Goal: Task Accomplishment & Management: Manage account settings

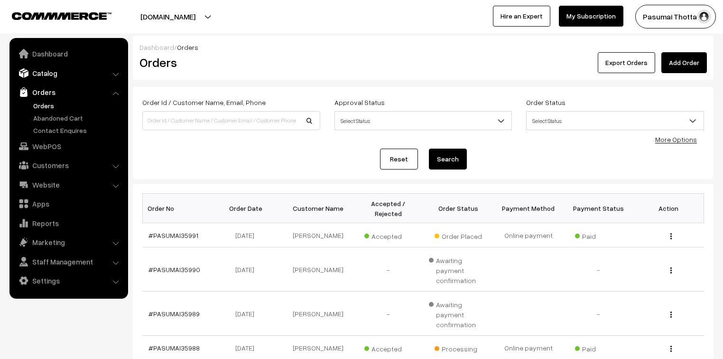
click at [40, 72] on link "Catalog" at bounding box center [68, 73] width 113 height 17
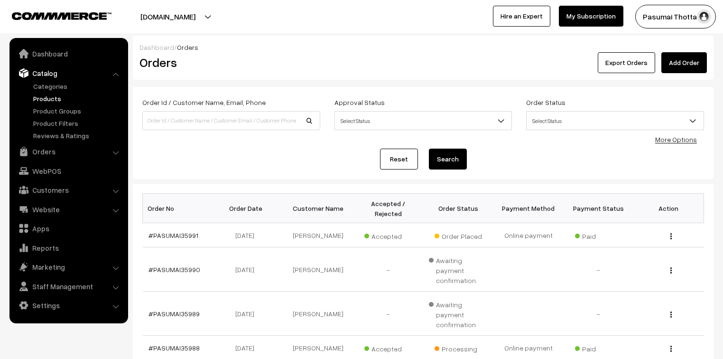
click at [43, 99] on link "Products" at bounding box center [78, 98] width 94 height 10
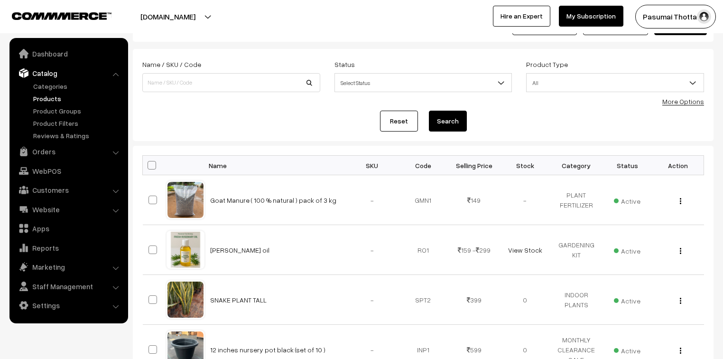
scroll to position [38, 0]
click at [228, 80] on input at bounding box center [231, 82] width 178 height 19
type input "Lotus Pot Black"
click at [454, 128] on button "Search" at bounding box center [448, 121] width 38 height 21
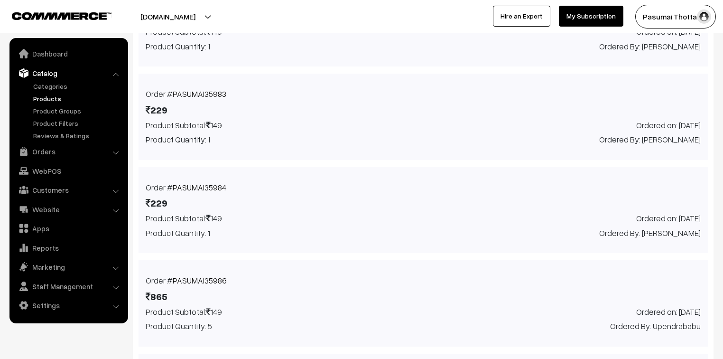
scroll to position [683, 0]
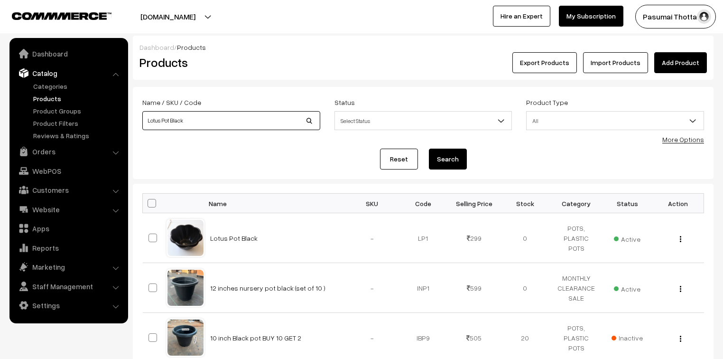
drag, startPoint x: 192, startPoint y: 125, endPoint x: 145, endPoint y: 120, distance: 47.3
click at [145, 120] on input "Lotus Pot Black" at bounding box center [231, 120] width 178 height 19
type input "SNAKE PLANT"
click at [429, 149] on button "Search" at bounding box center [448, 159] width 38 height 21
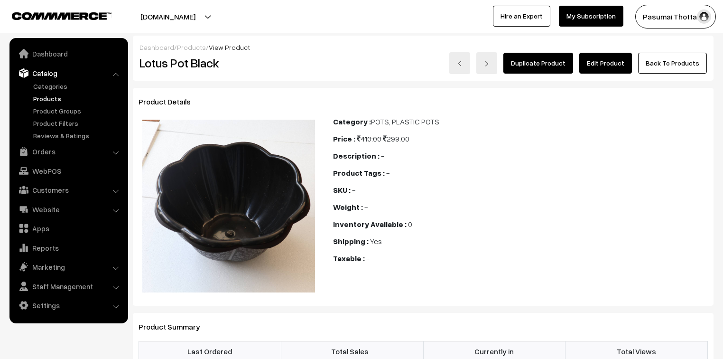
click at [610, 63] on link "Edit Product" at bounding box center [605, 63] width 53 height 21
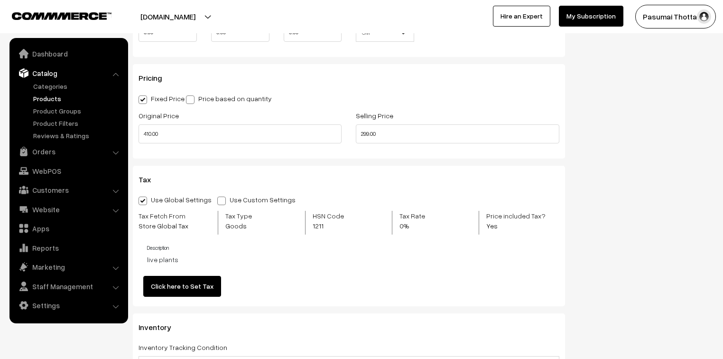
scroll to position [911, 0]
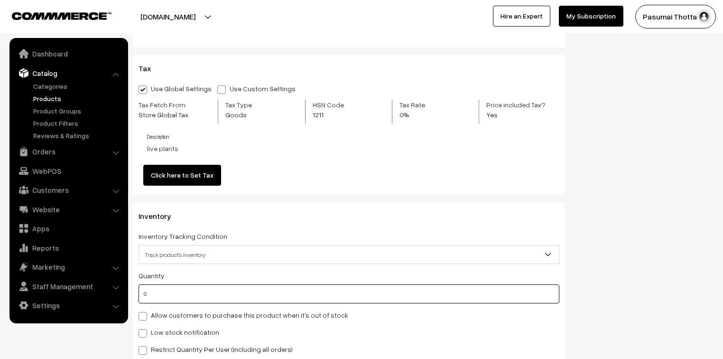
drag, startPoint x: 155, startPoint y: 292, endPoint x: 162, endPoint y: 291, distance: 7.2
click at [155, 292] on input "0" at bounding box center [349, 293] width 421 height 19
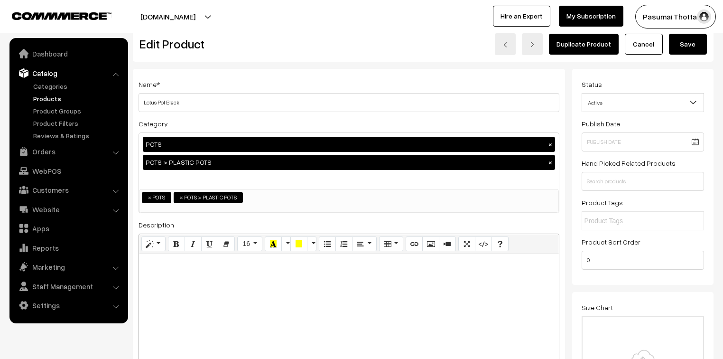
scroll to position [0, 0]
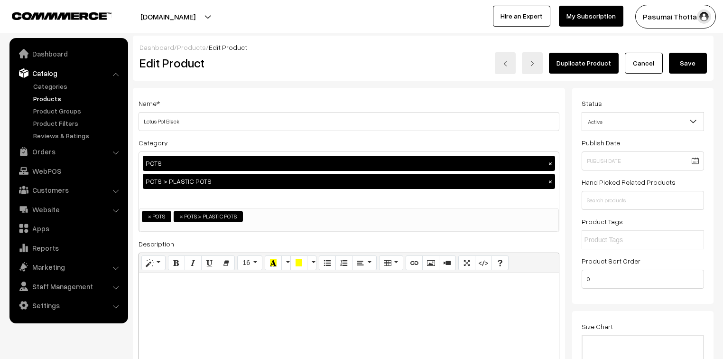
type input "1"
click at [684, 67] on button "Save" at bounding box center [688, 63] width 38 height 21
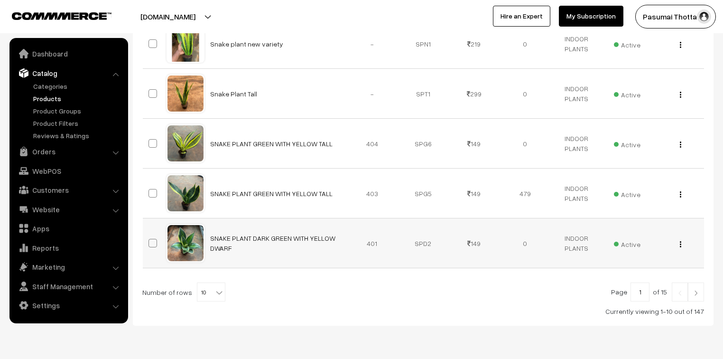
scroll to position [470, 0]
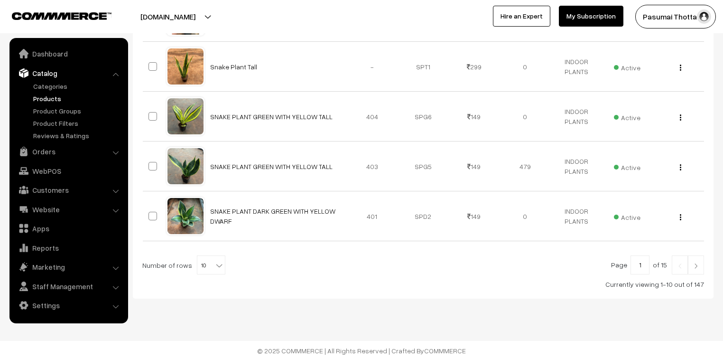
click at [214, 264] on b at bounding box center [218, 265] width 9 height 9
select select "40"
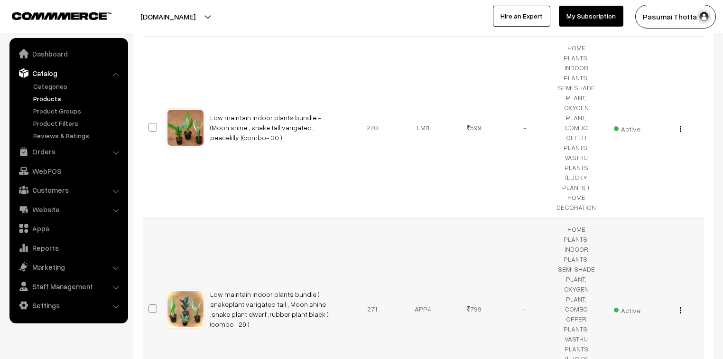
scroll to position [1405, 0]
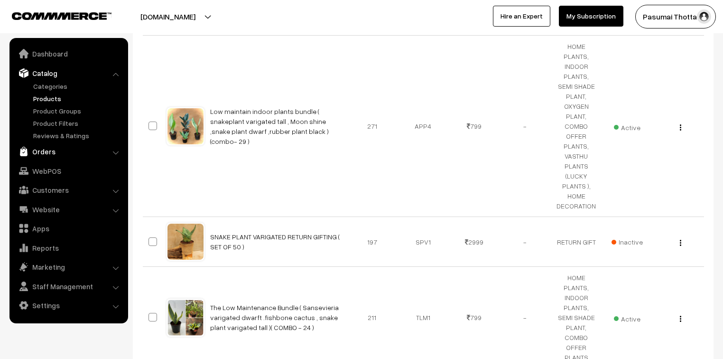
click at [49, 153] on link "Orders" at bounding box center [68, 151] width 113 height 17
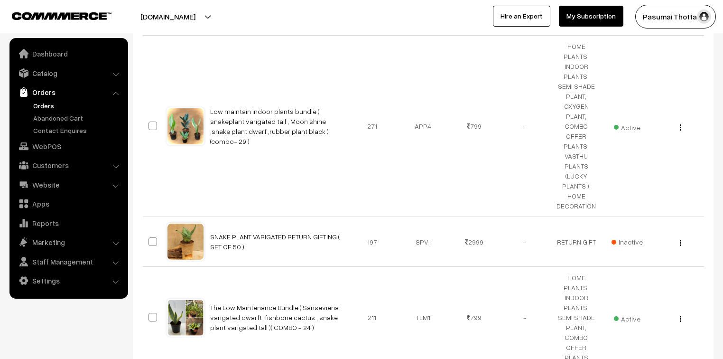
click at [44, 103] on link "Orders" at bounding box center [78, 106] width 94 height 10
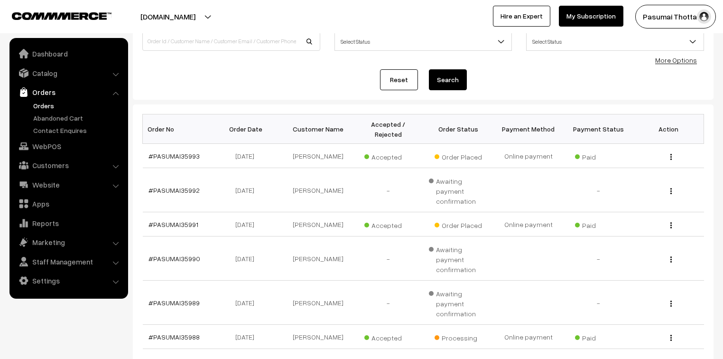
scroll to position [64, 0]
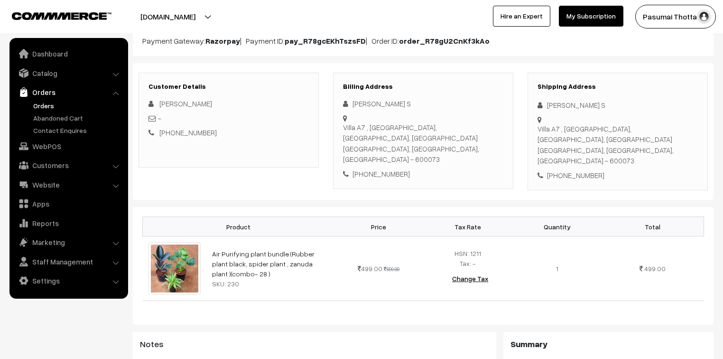
scroll to position [114, 0]
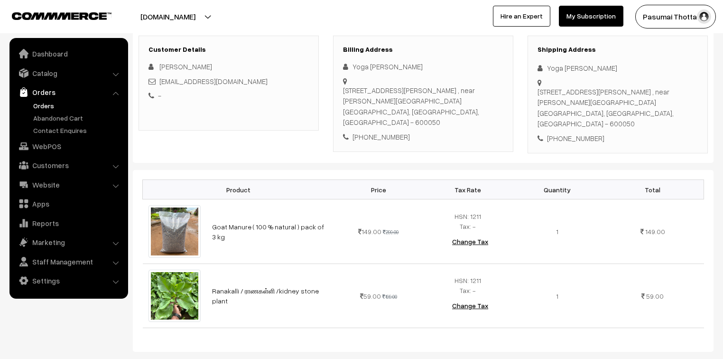
scroll to position [152, 0]
